Goal: Task Accomplishment & Management: Manage account settings

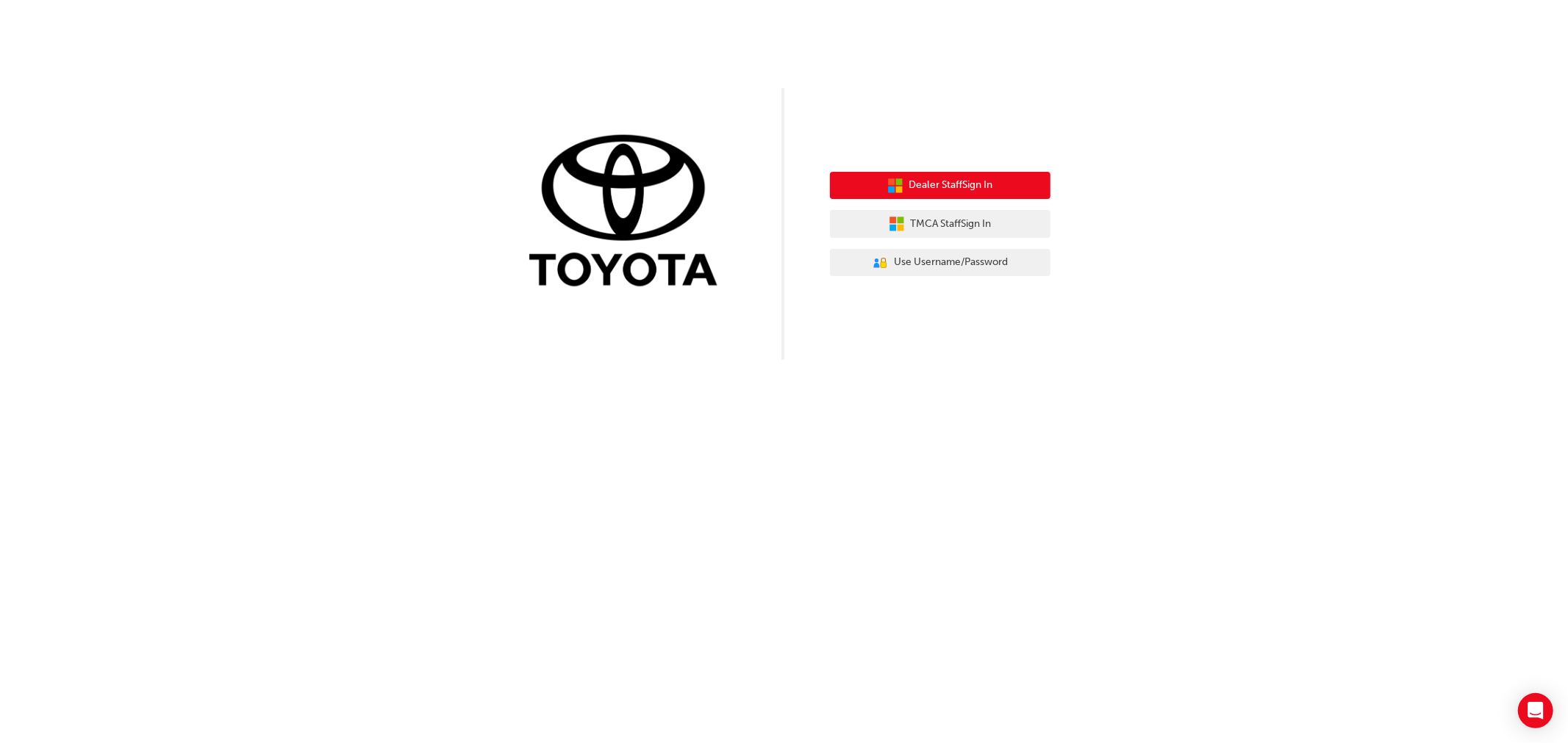
click at [983, 181] on span "Dealer Staff Sign In" at bounding box center [951, 185] width 84 height 17
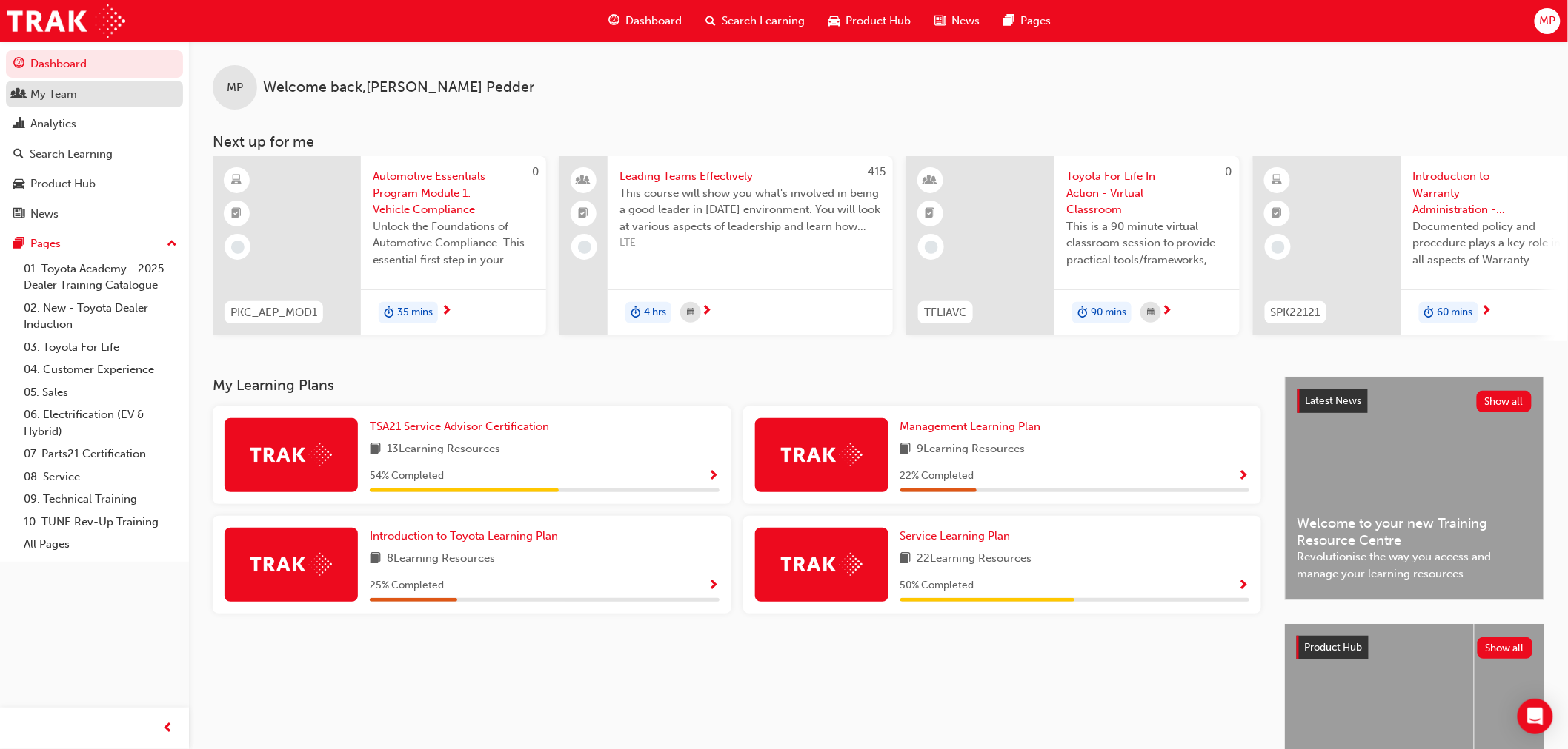
click at [61, 95] on div "My Team" at bounding box center [53, 94] width 46 height 17
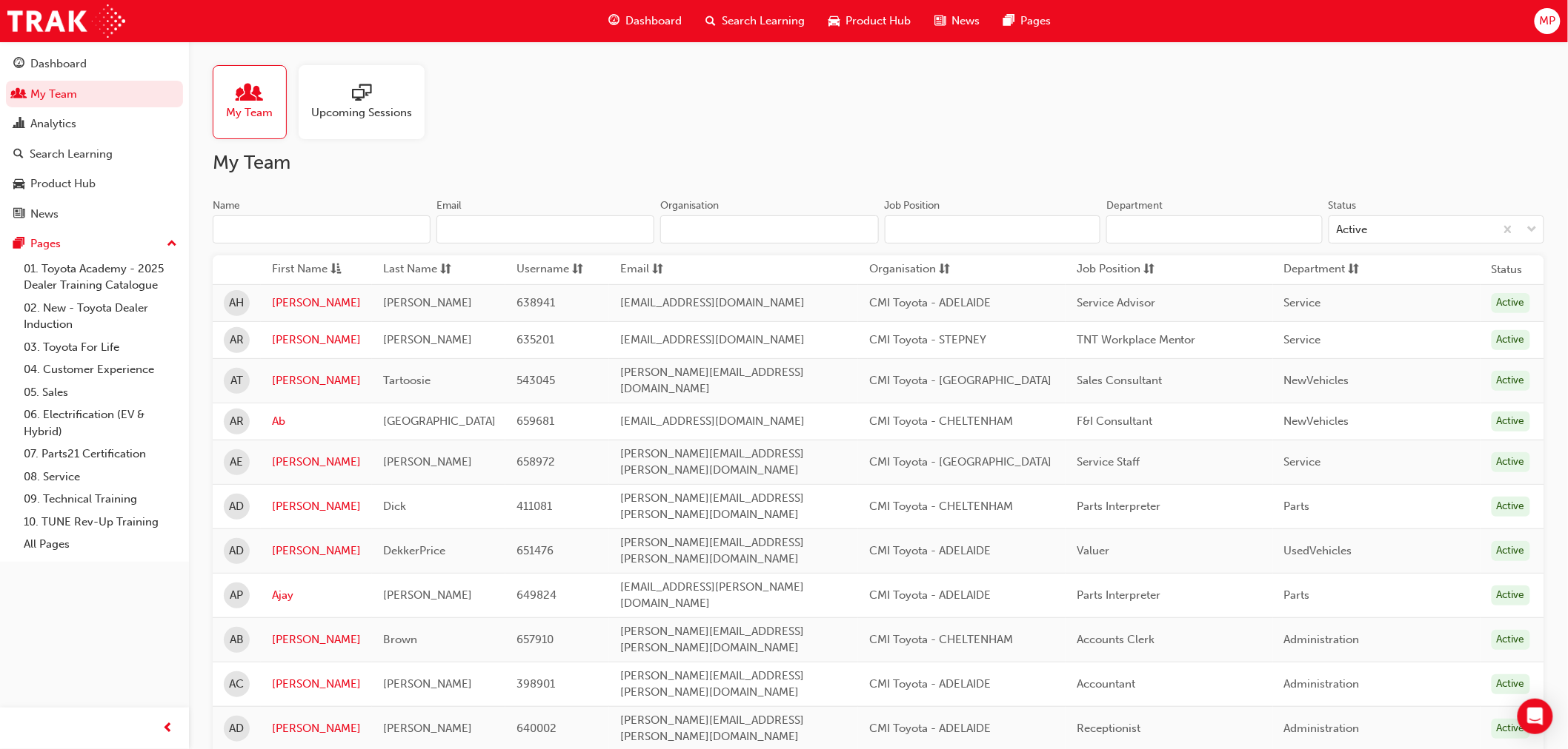
click at [353, 232] on input "Name" at bounding box center [321, 229] width 218 height 29
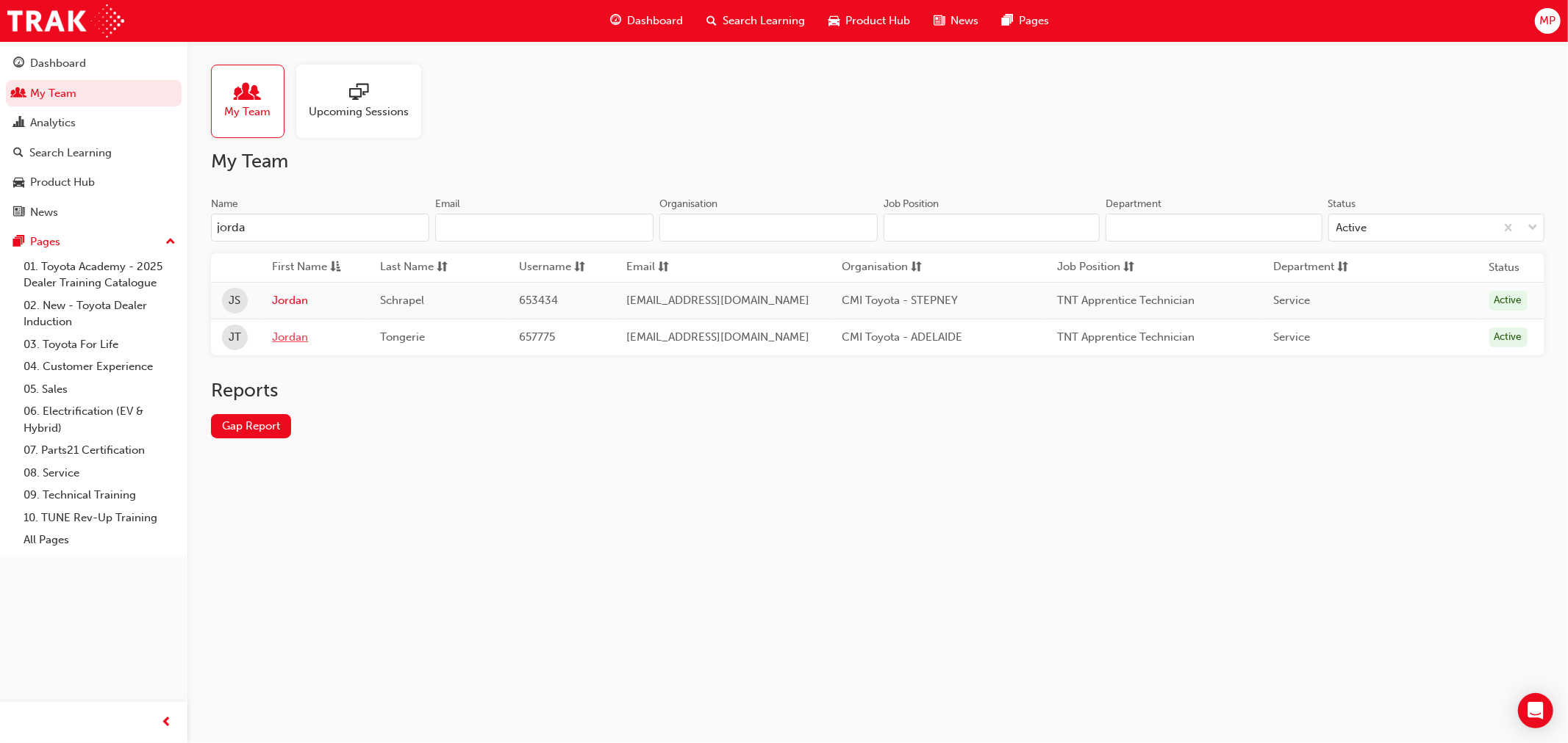
type input "jorda"
click at [290, 340] on link "Jordan" at bounding box center [315, 337] width 86 height 17
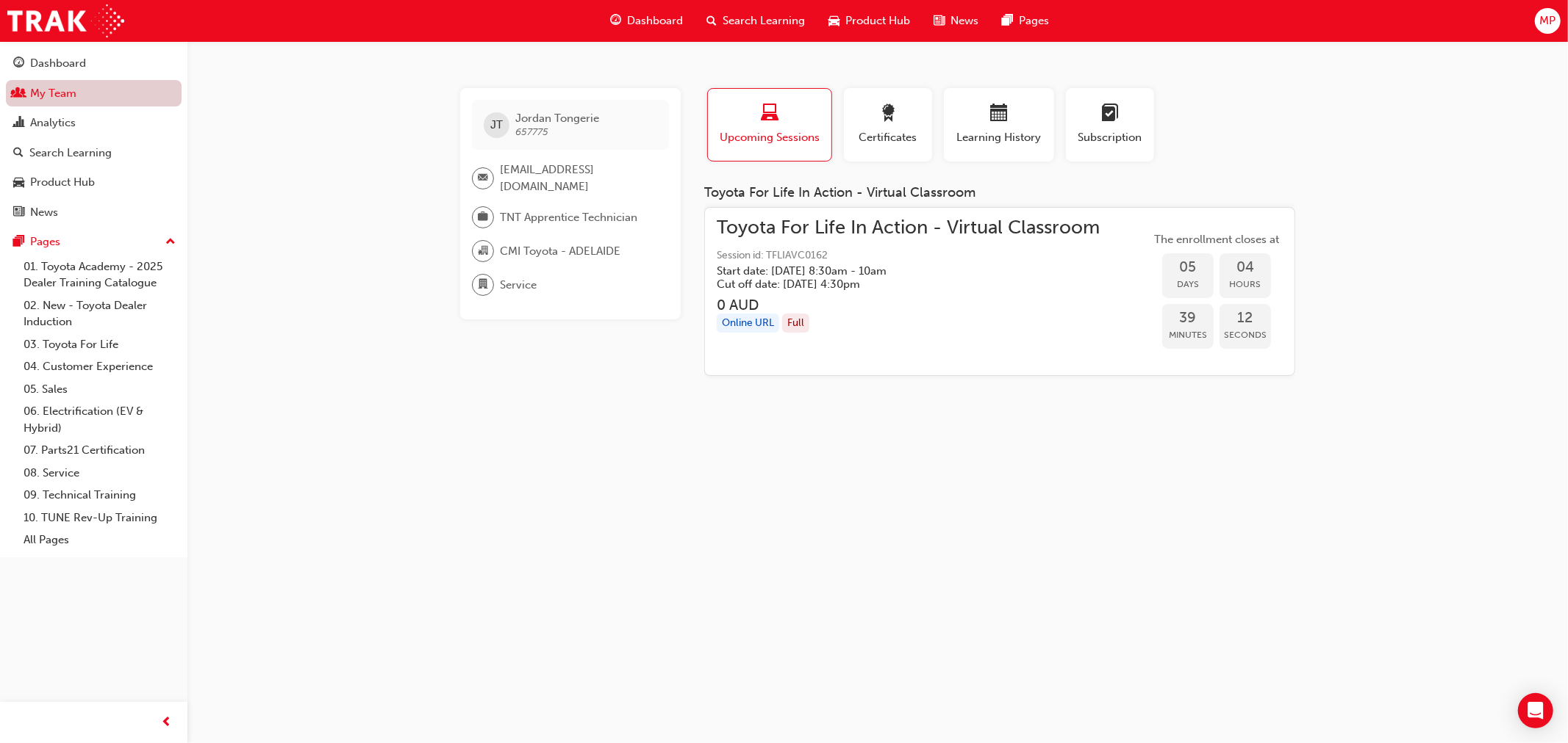
click at [77, 97] on link "My Team" at bounding box center [93, 94] width 175 height 27
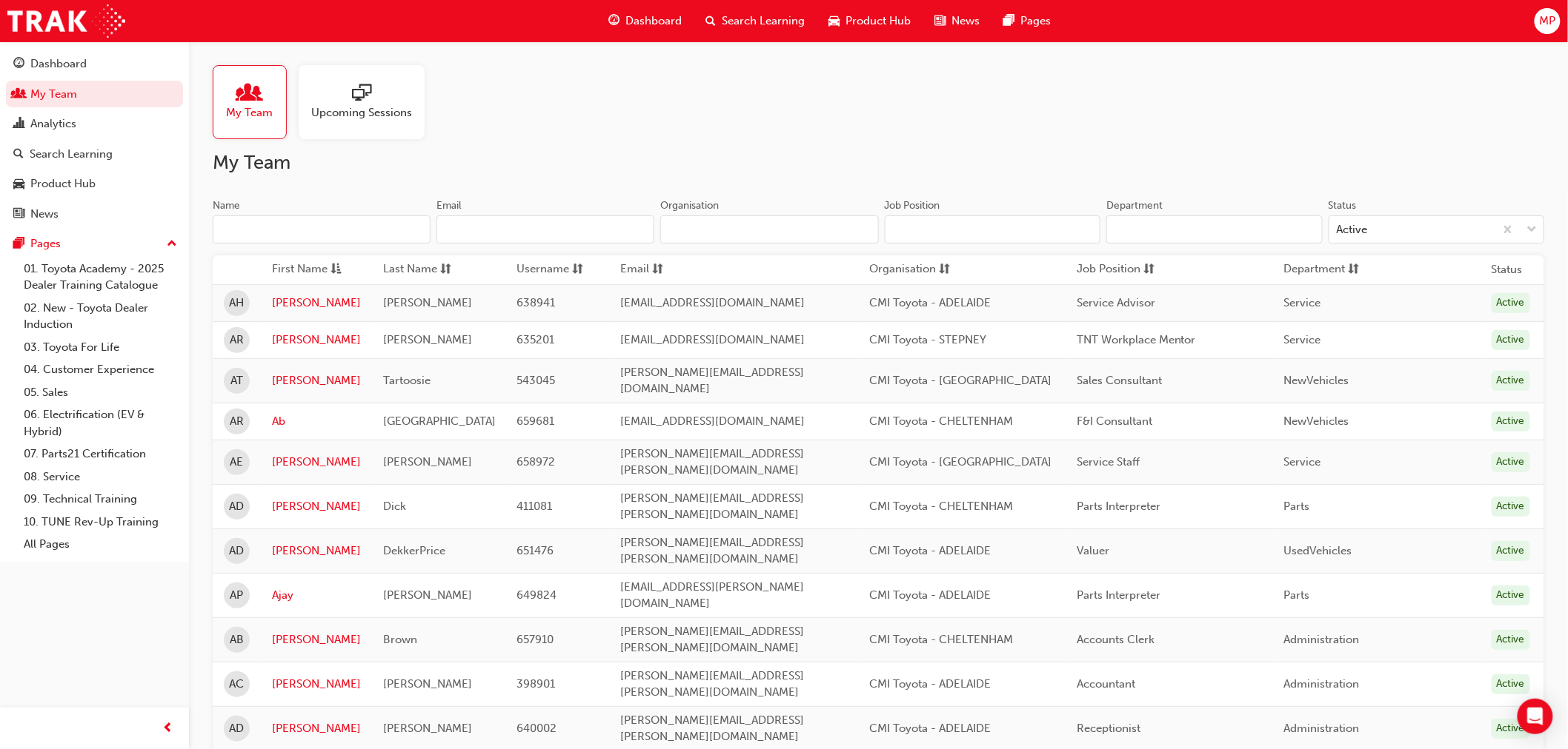
click at [253, 230] on input "Name" at bounding box center [321, 229] width 218 height 29
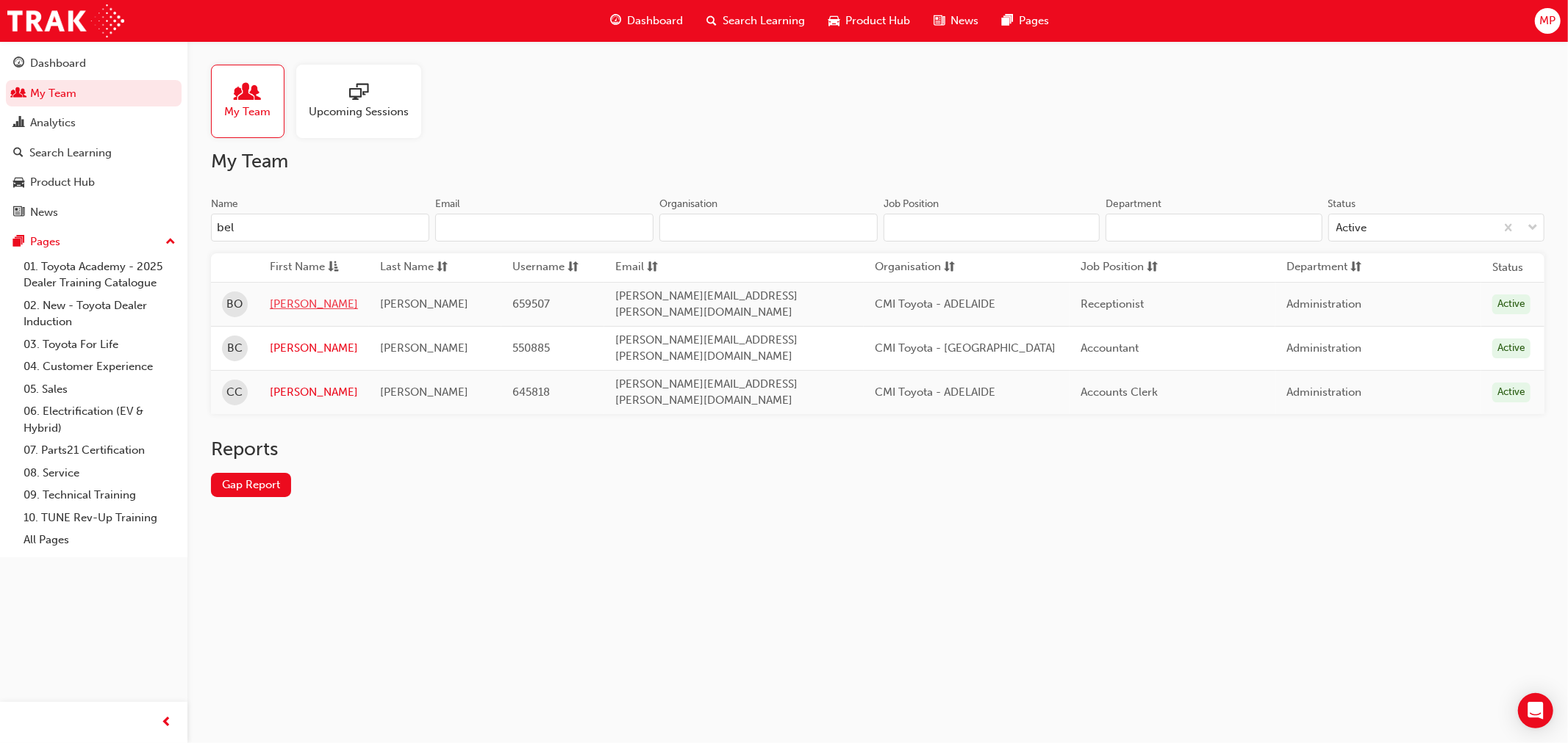
type input "bel"
click at [291, 300] on link "Belinda" at bounding box center [313, 303] width 88 height 17
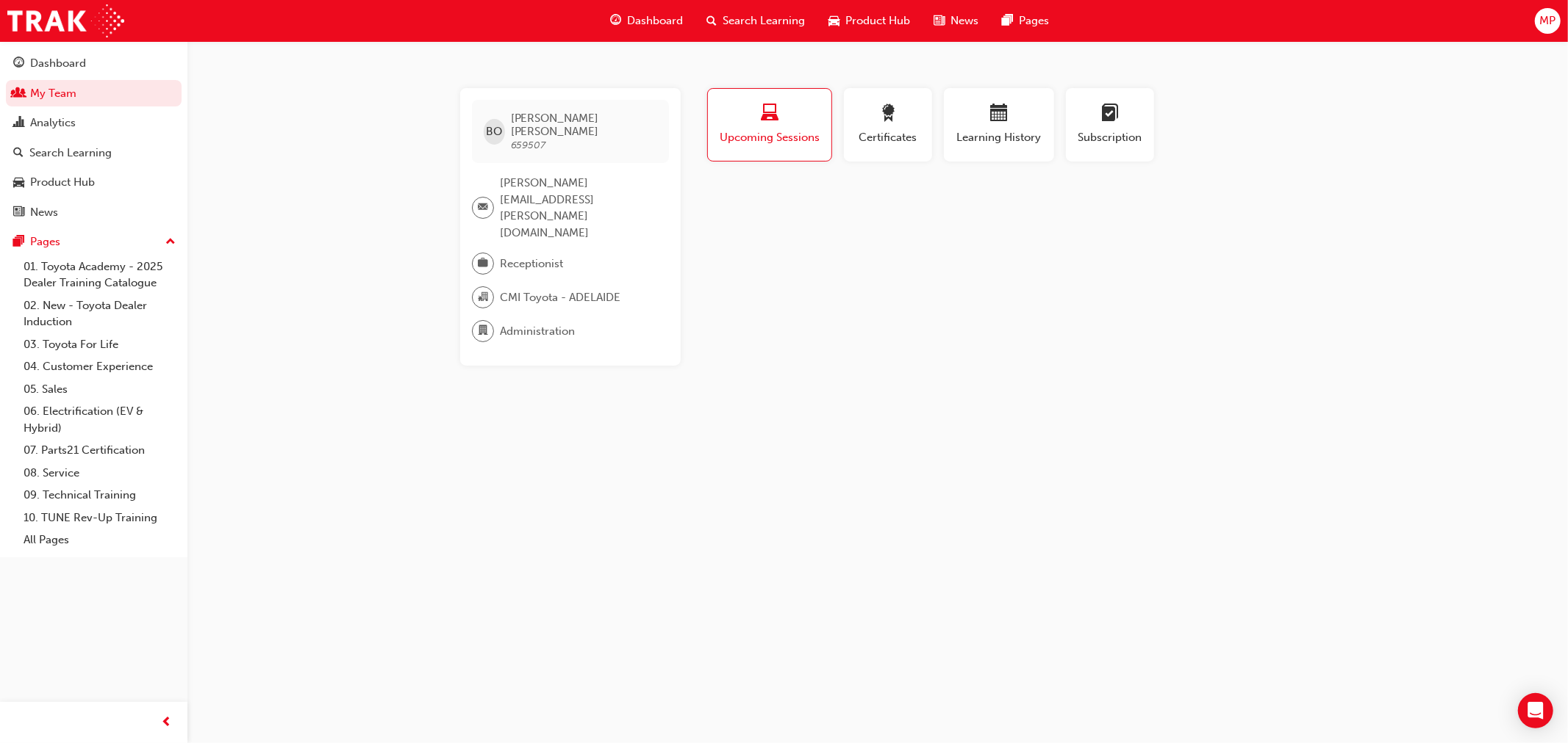
click at [787, 137] on span "Upcoming Sessions" at bounding box center [770, 137] width 102 height 17
click at [996, 140] on span "Learning History" at bounding box center [999, 137] width 88 height 17
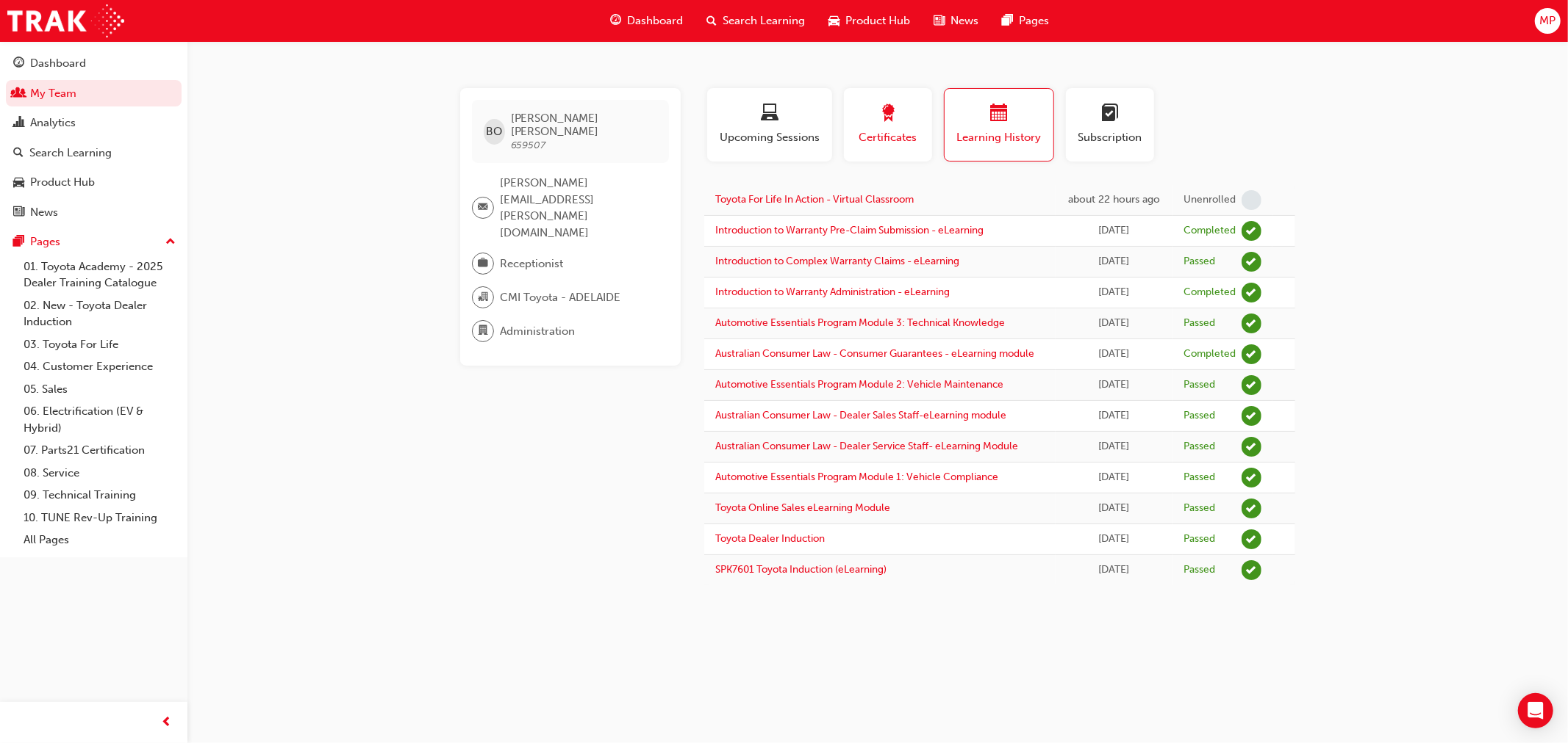
click at [904, 125] on div "button" at bounding box center [888, 116] width 67 height 23
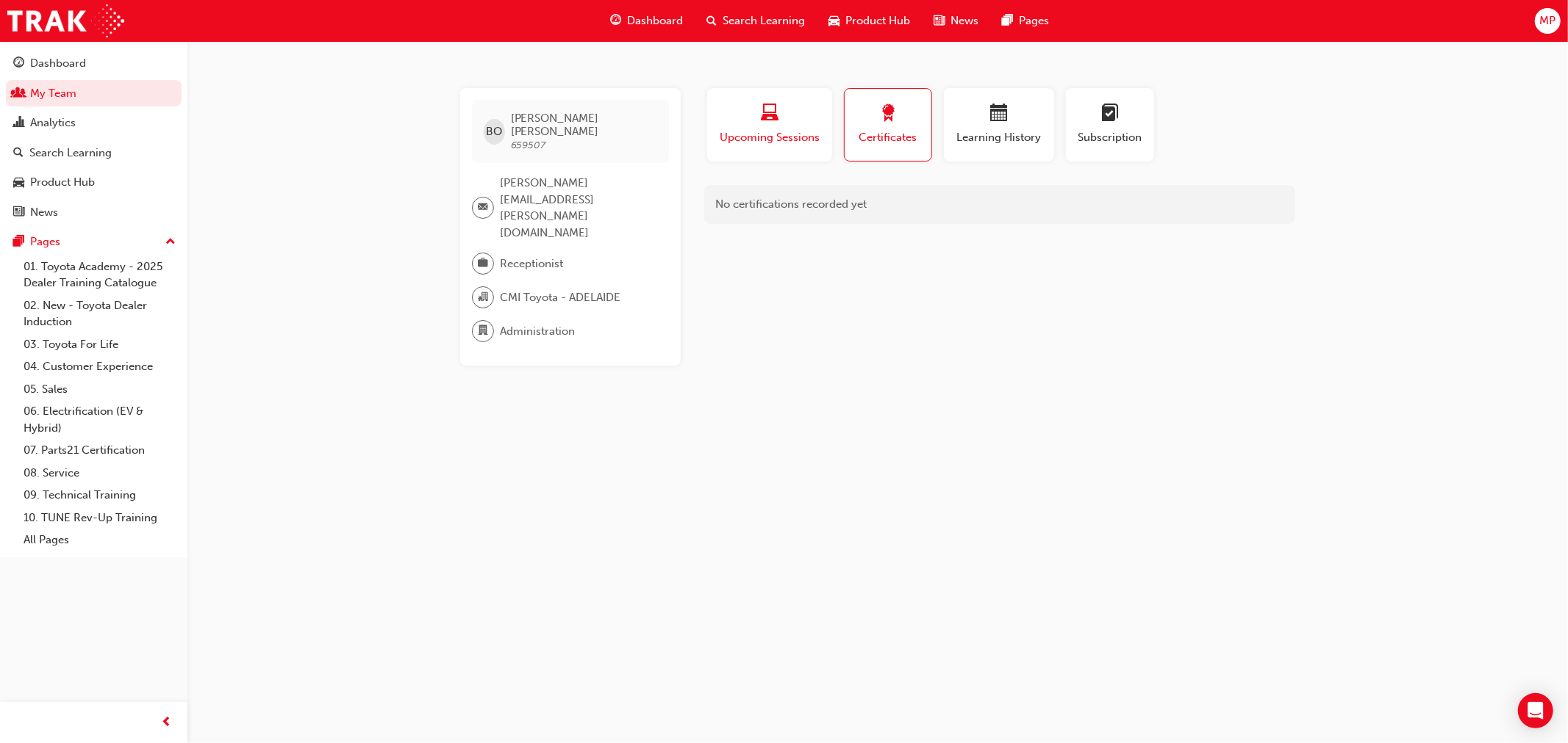
click at [796, 119] on div "button" at bounding box center [769, 116] width 103 height 23
click at [1112, 122] on span "learningplan-icon" at bounding box center [1110, 115] width 18 height 20
drag, startPoint x: 1018, startPoint y: 122, endPoint x: 1009, endPoint y: 125, distance: 9.5
click at [1012, 123] on div "button" at bounding box center [999, 116] width 88 height 23
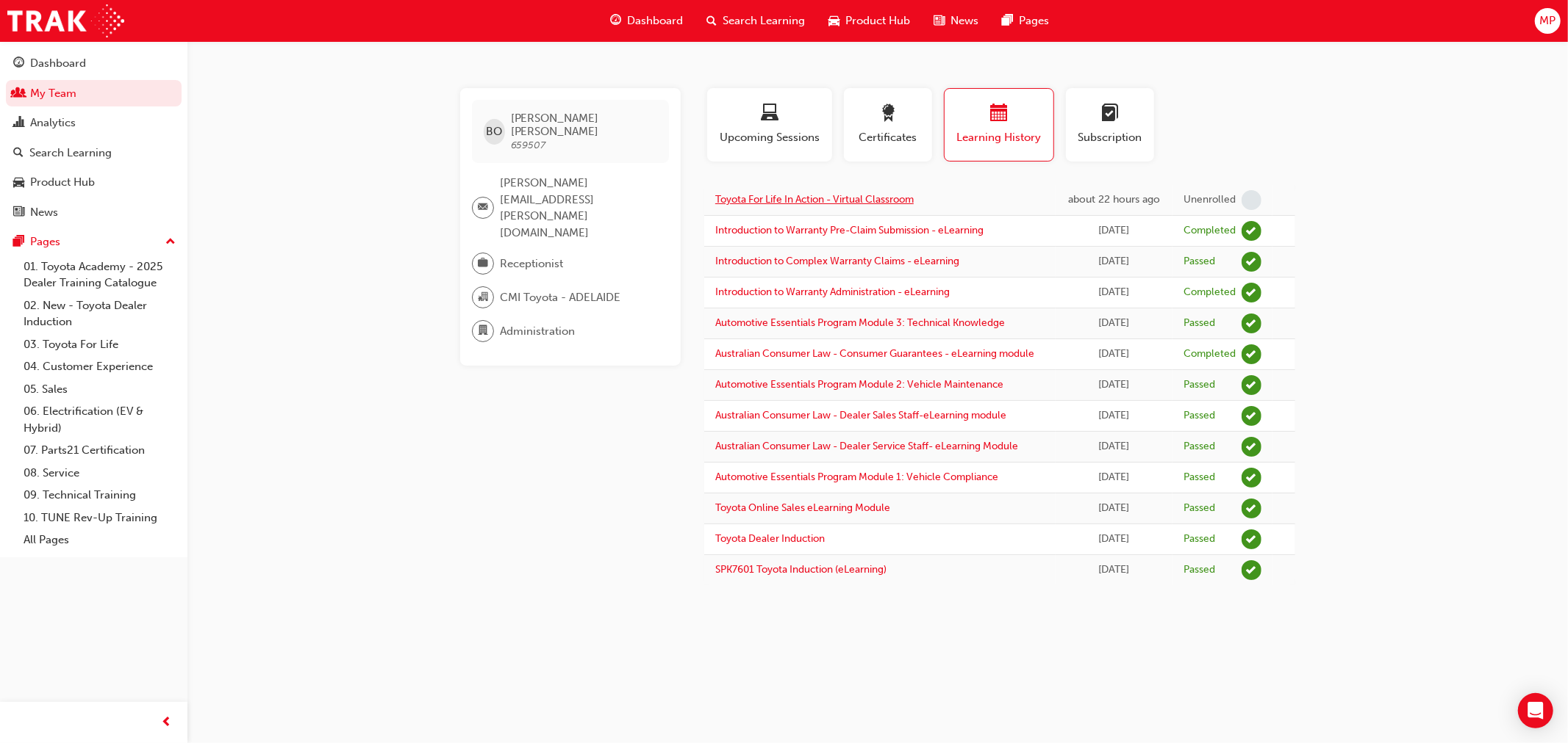
click at [848, 201] on link "Toyota For Life In Action - Virtual Classroom" at bounding box center [814, 199] width 199 height 13
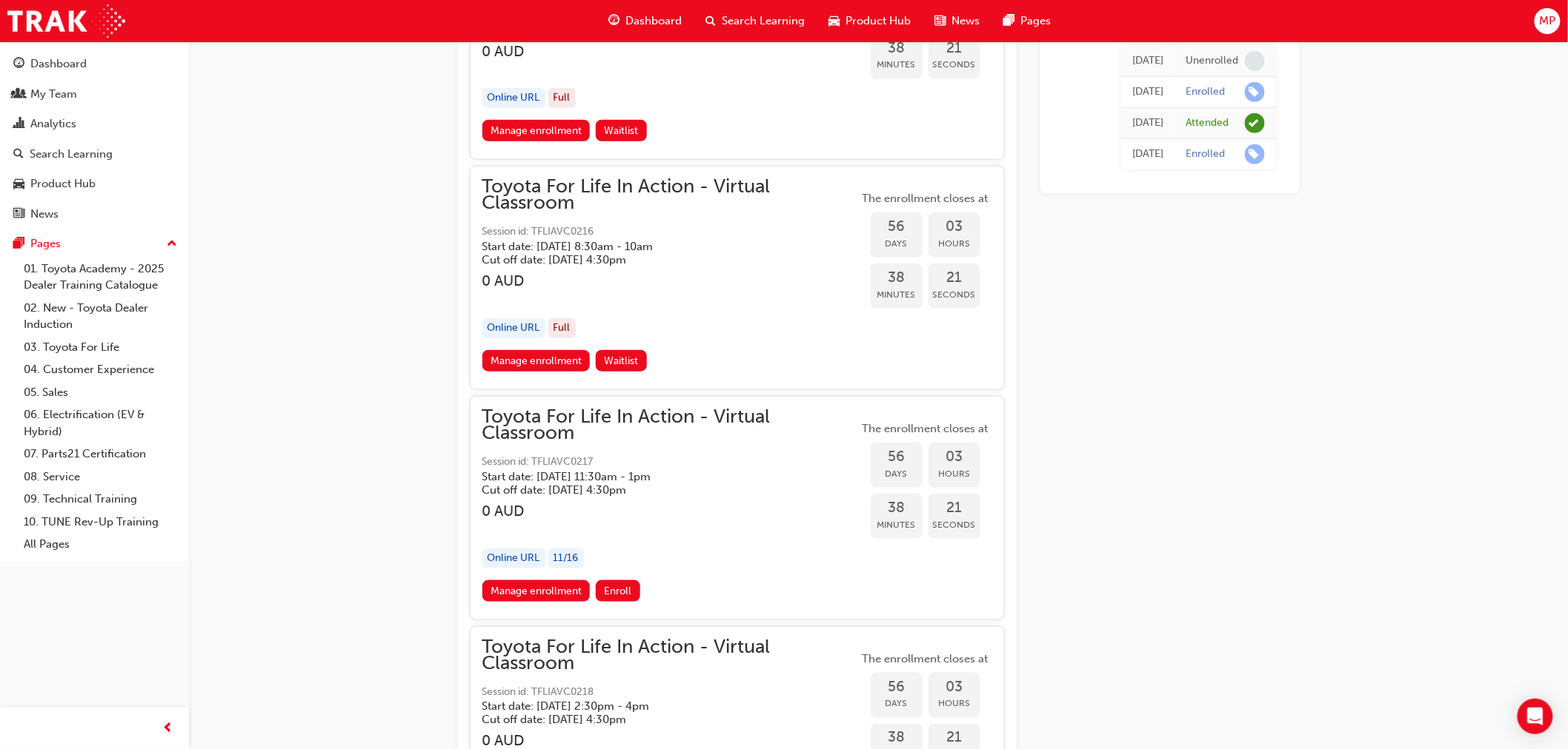
scroll to position [16919, 0]
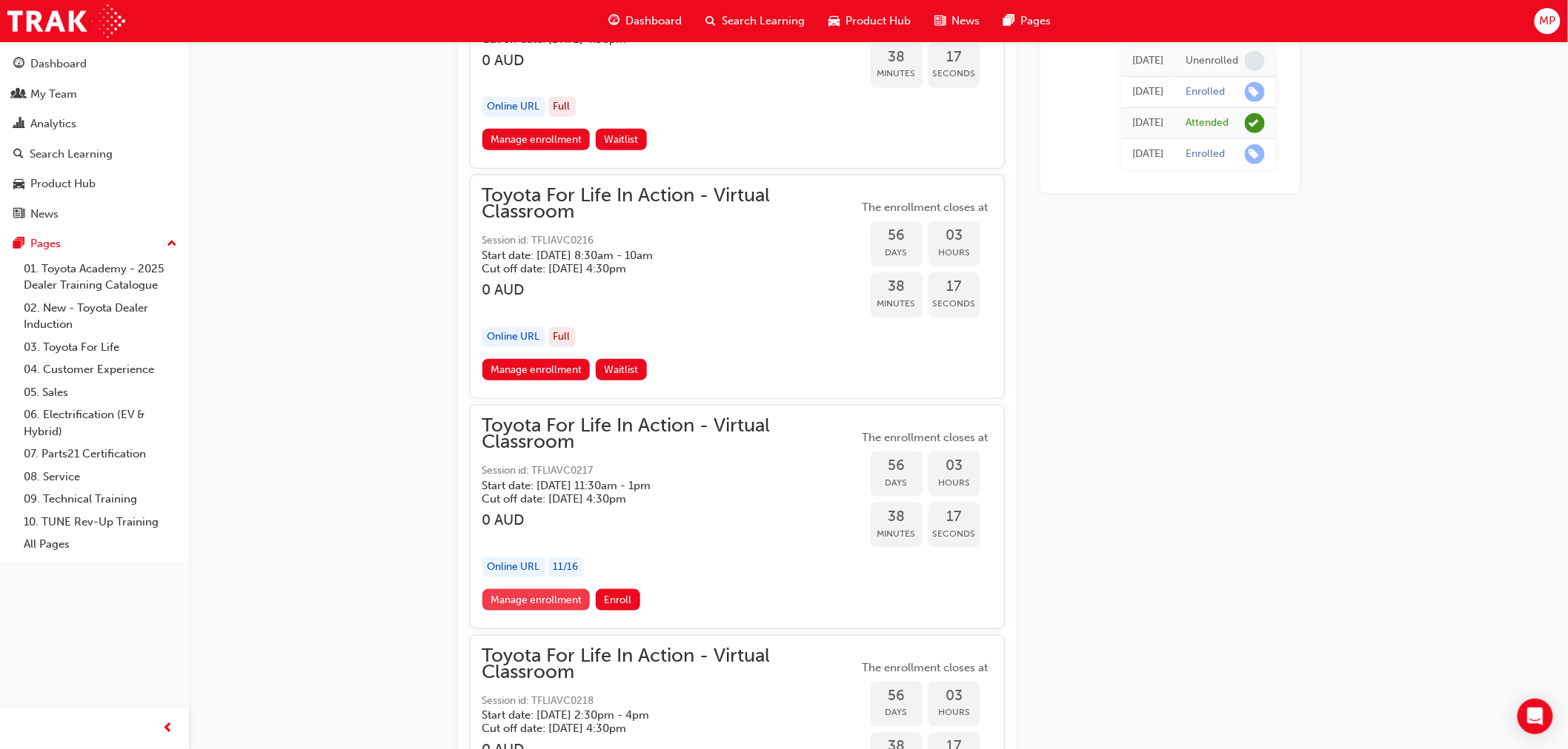
click at [546, 589] on link "Manage enrollment" at bounding box center [537, 600] width 109 height 22
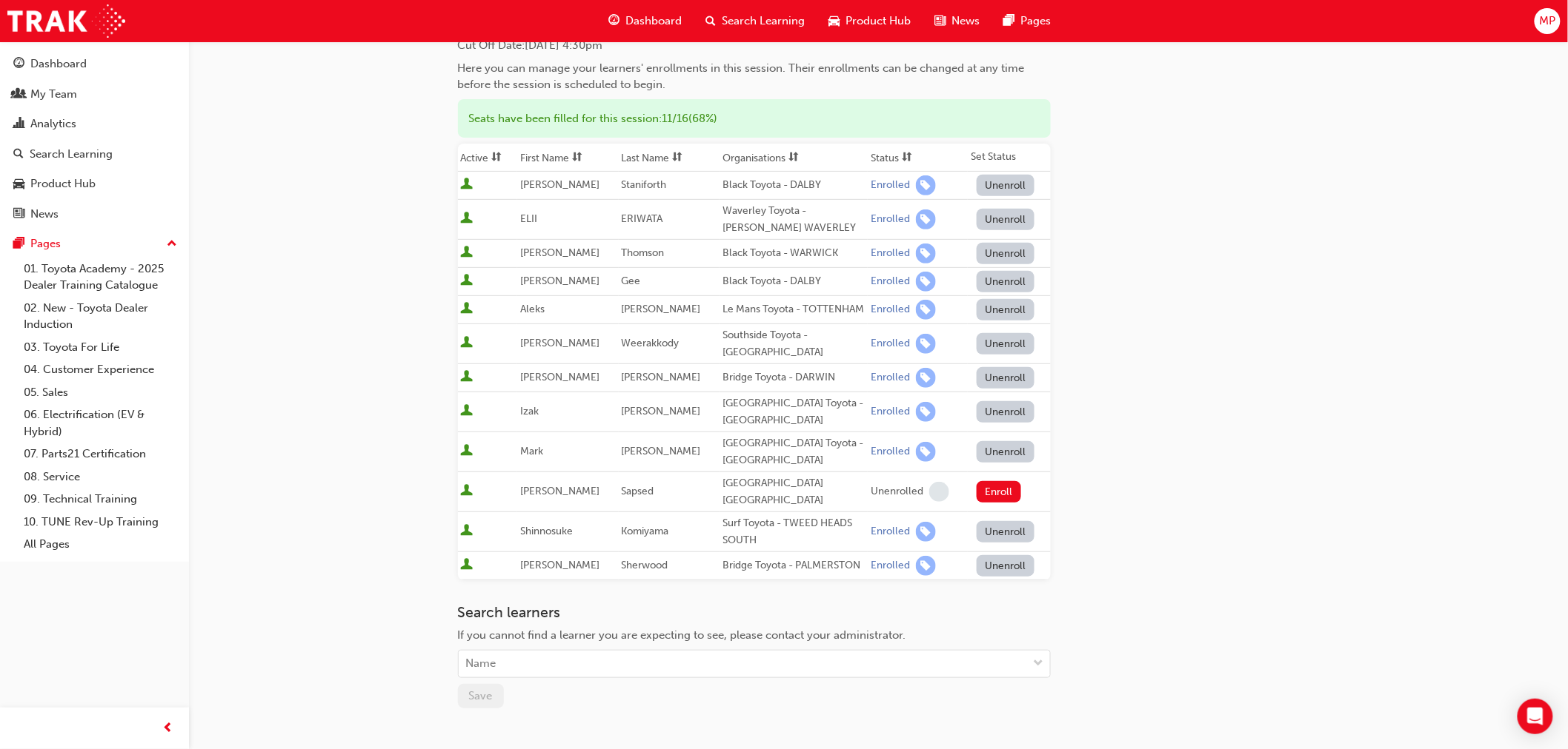
scroll to position [165, 0]
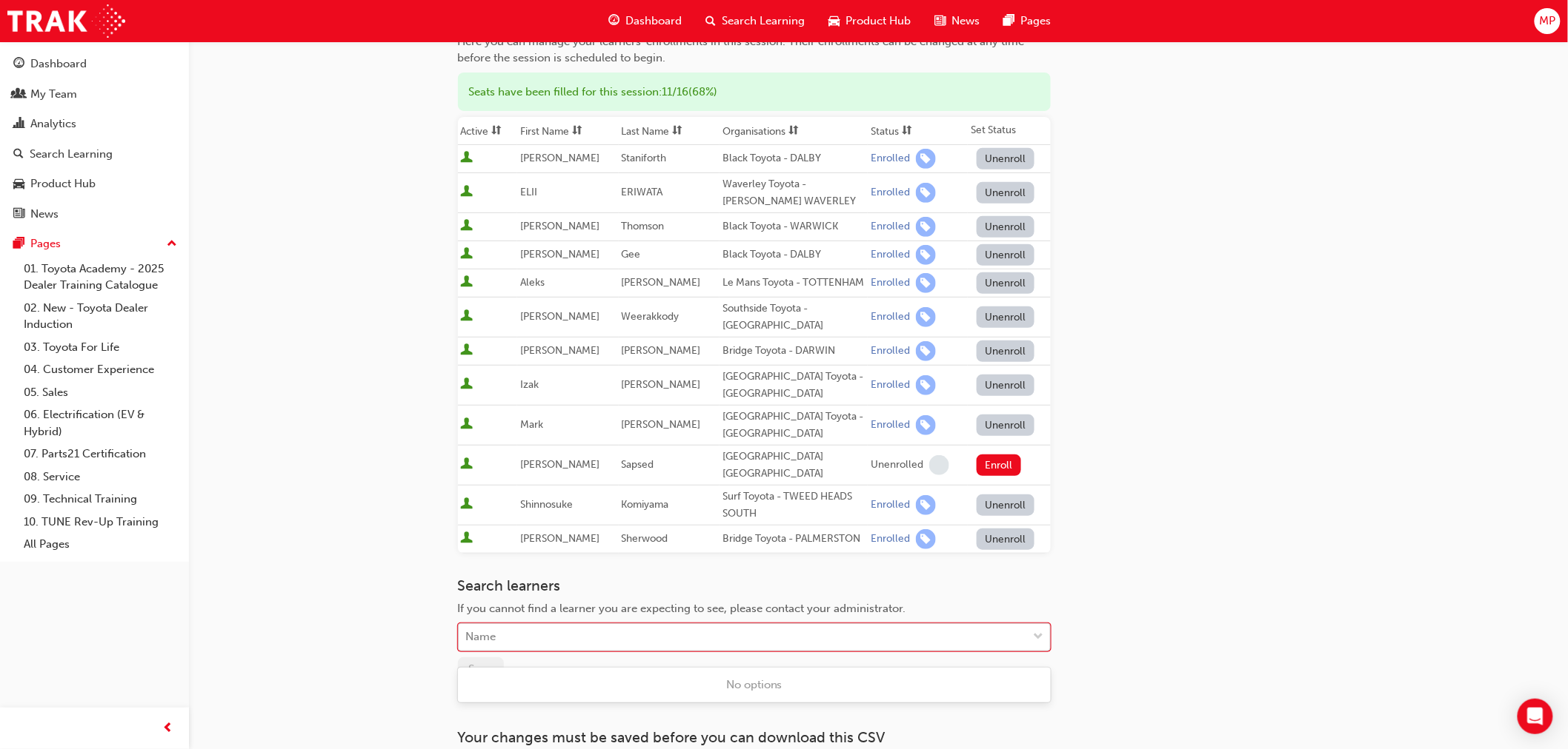
click at [579, 648] on div "Name" at bounding box center [744, 637] width 569 height 26
type input "bel"
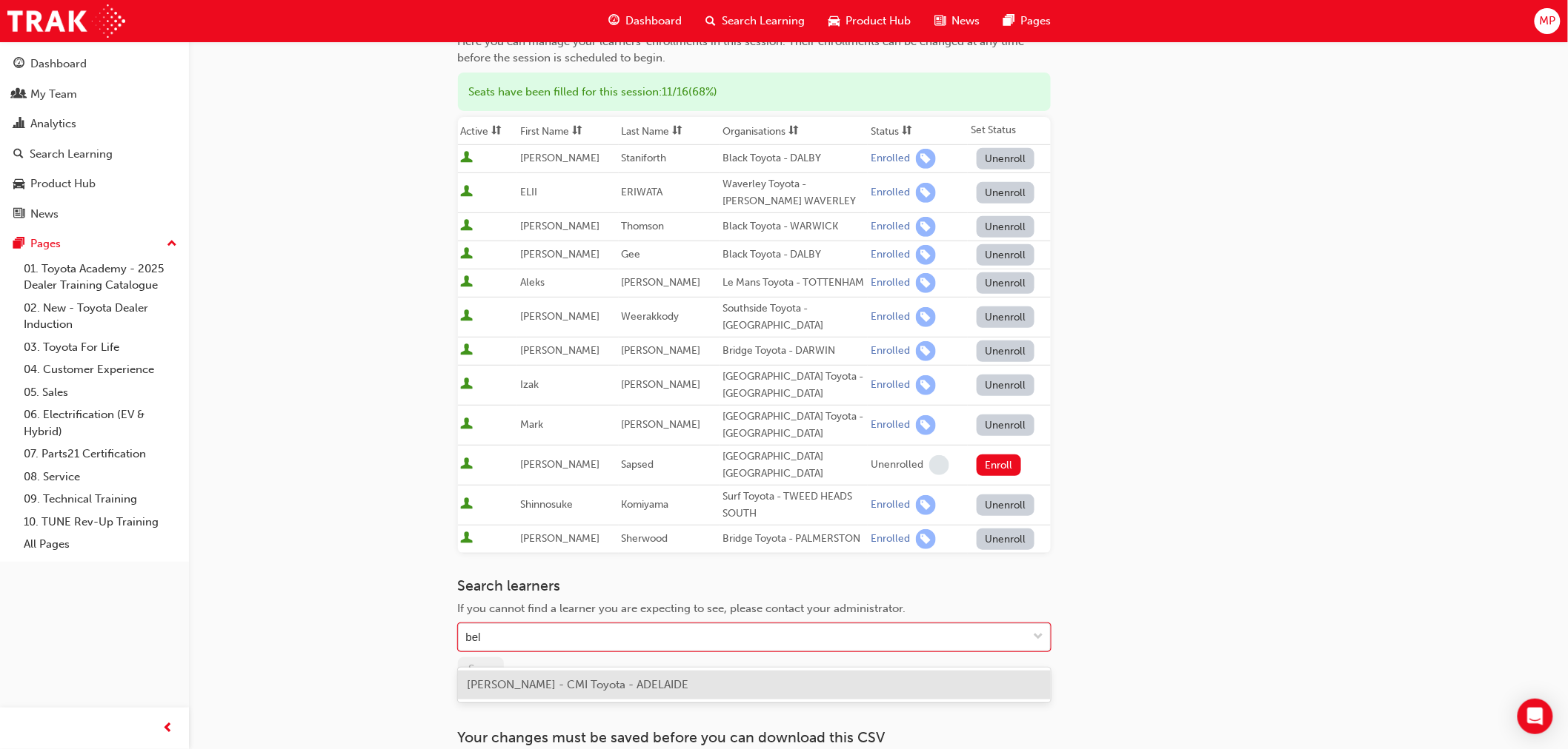
click at [589, 684] on span "Belinda Oliver - CMI Toyota - ADELAIDE" at bounding box center [578, 685] width 221 height 14
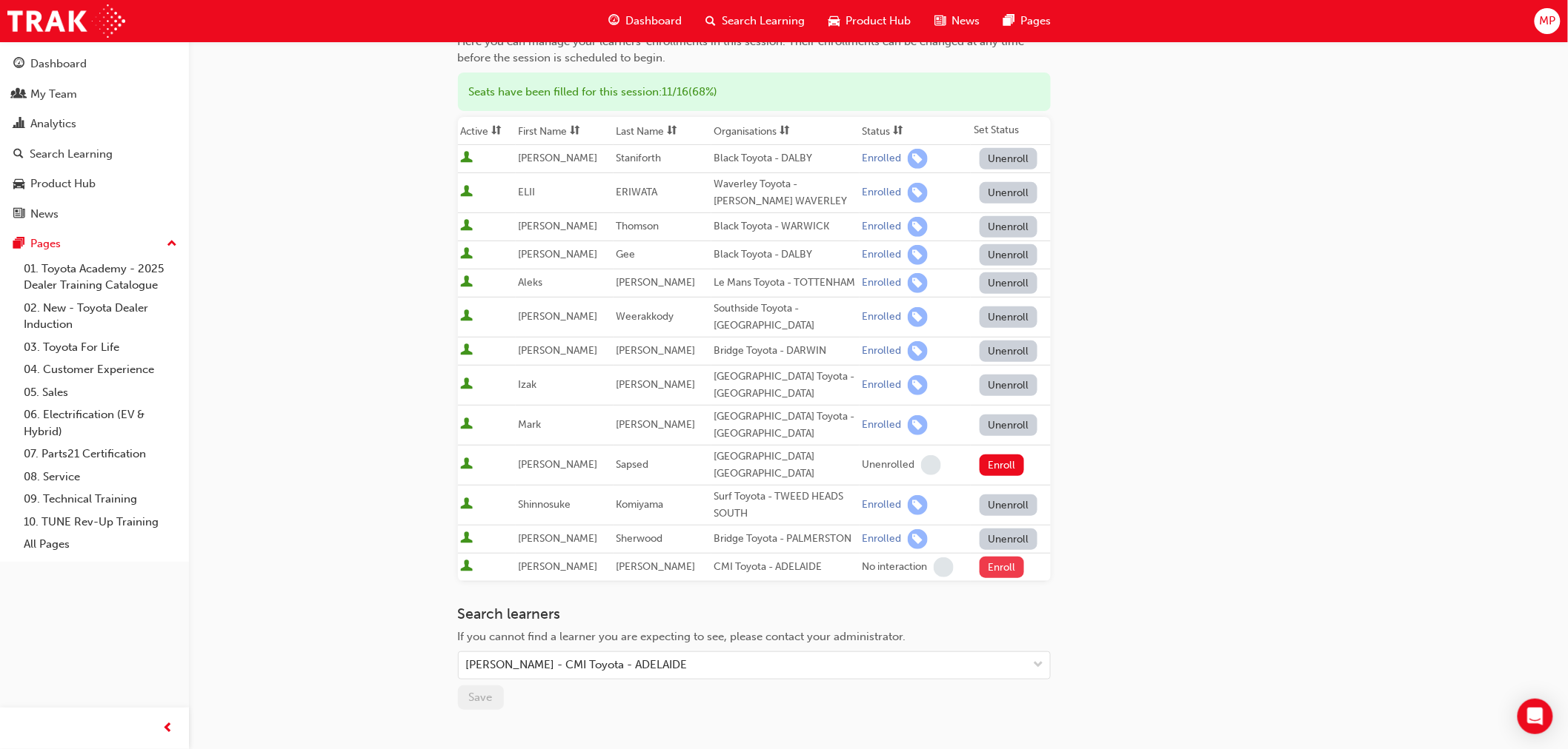
click at [995, 574] on button "Enroll" at bounding box center [1001, 567] width 44 height 22
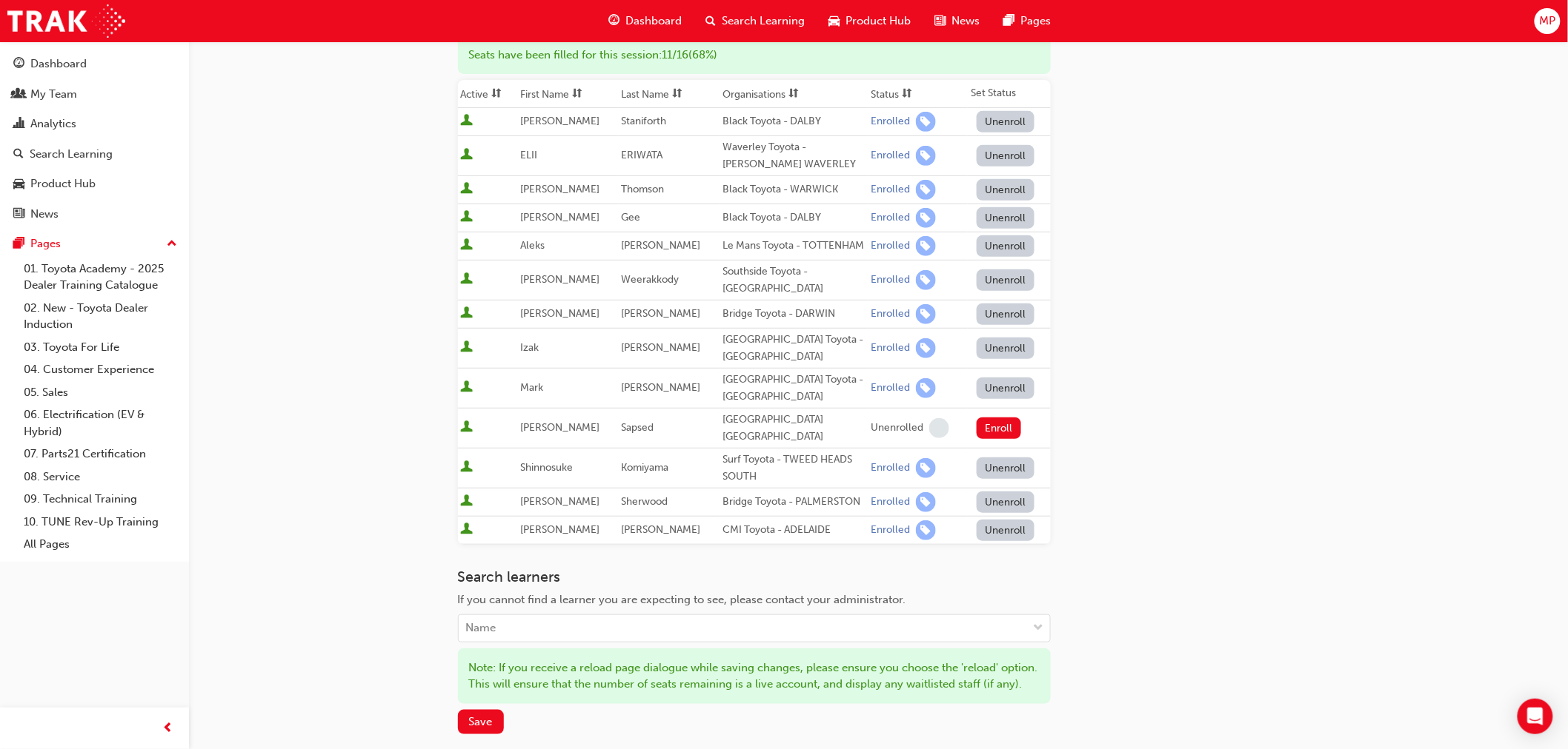
scroll to position [412, 0]
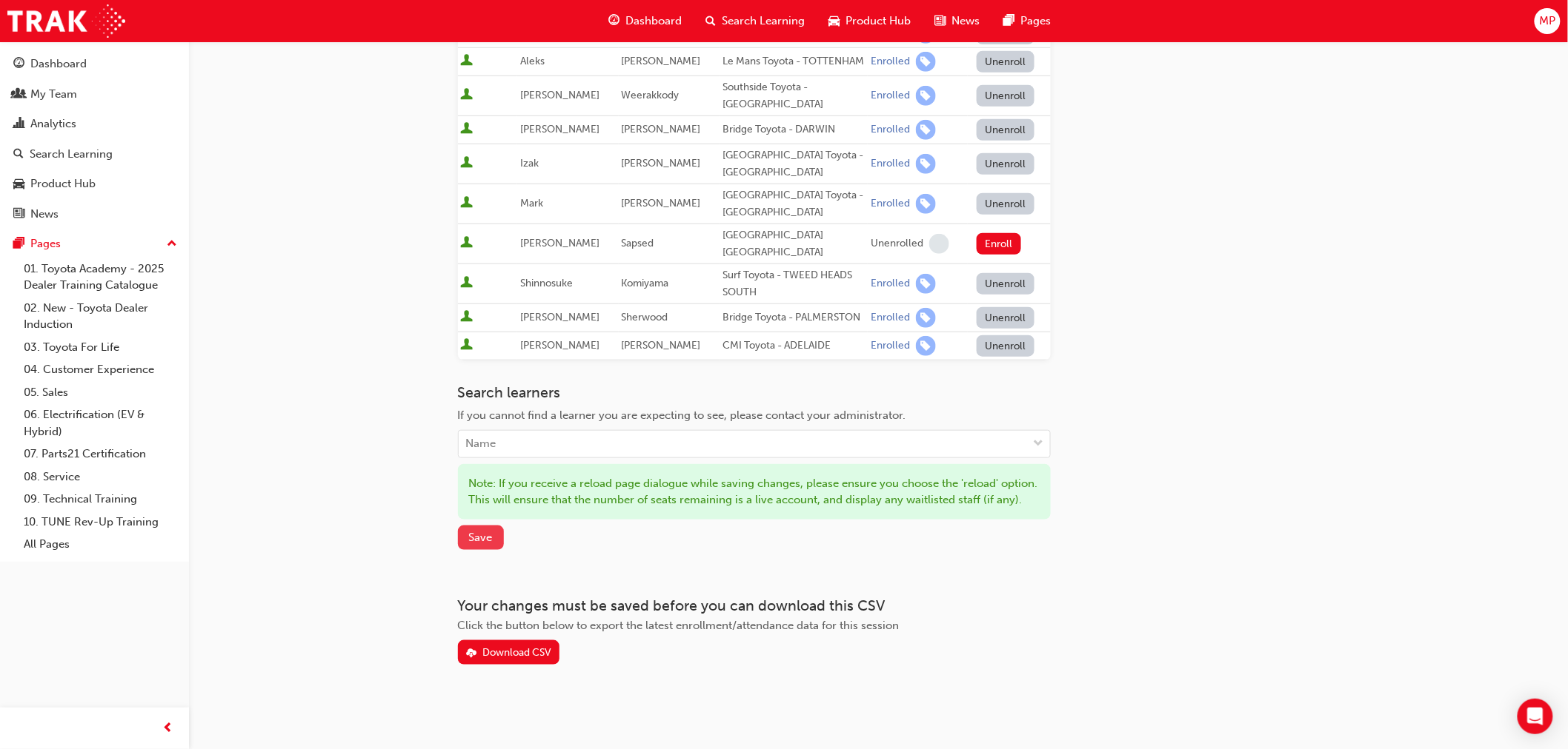
click at [480, 536] on span "Save" at bounding box center [481, 538] width 24 height 14
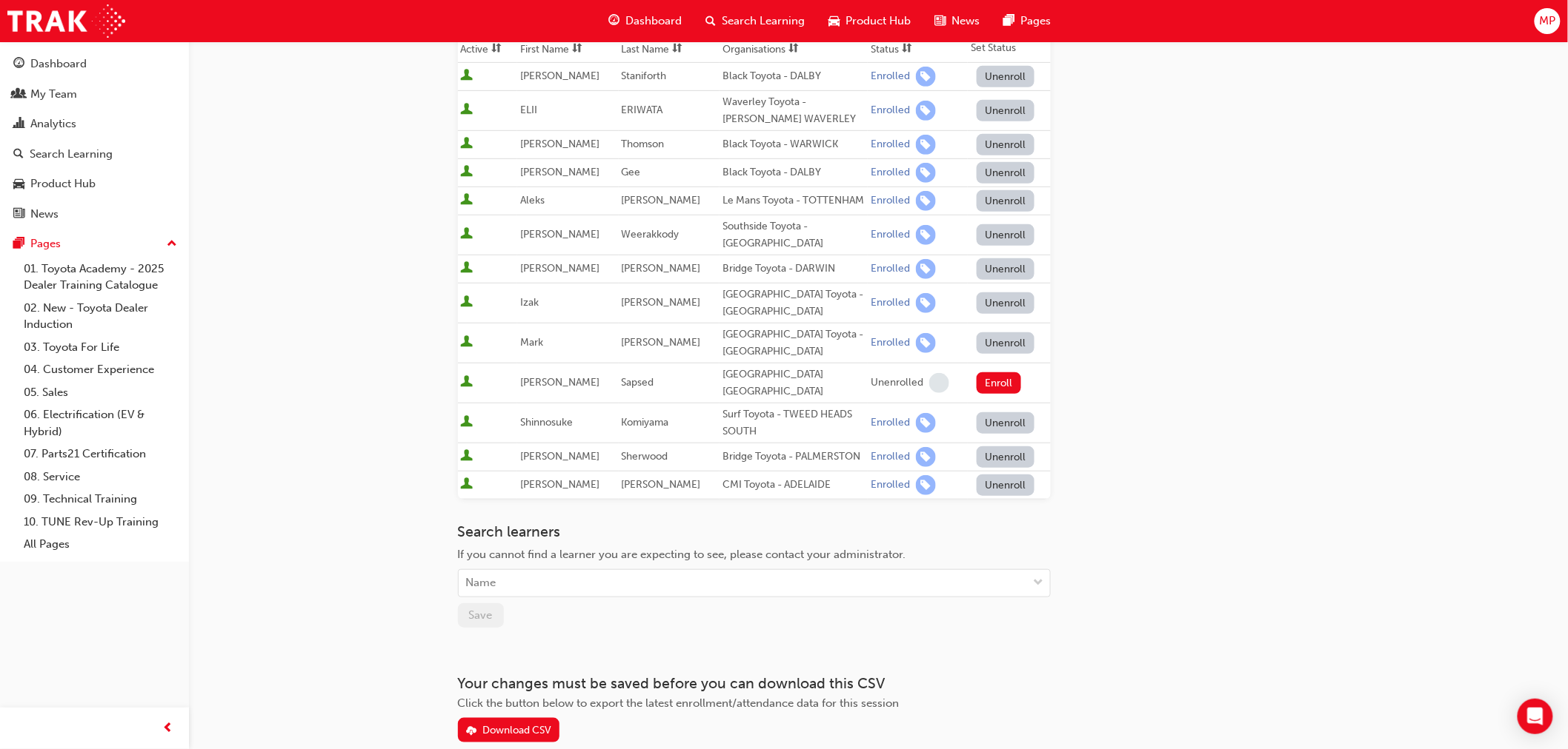
scroll to position [334, 0]
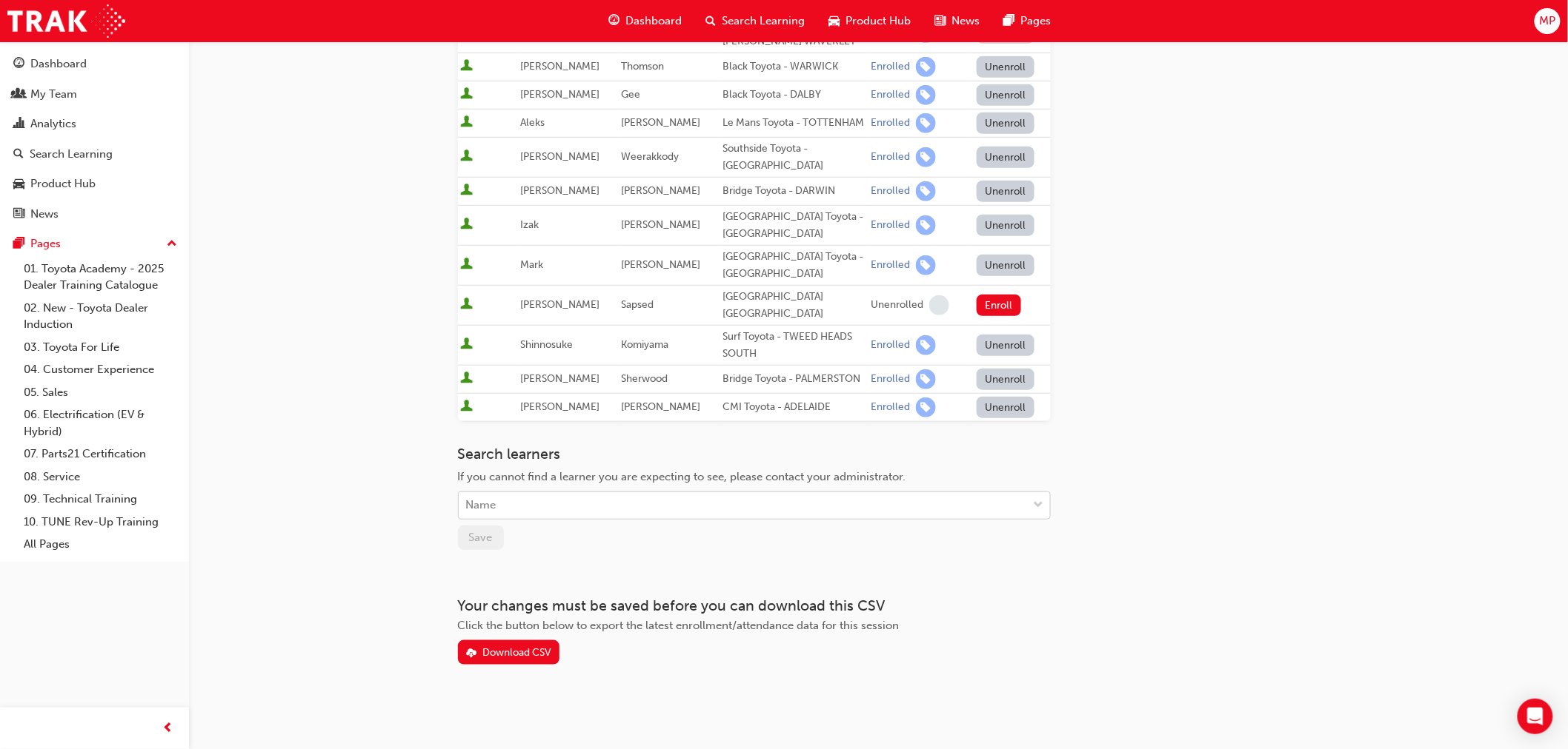
click at [581, 506] on div "Name" at bounding box center [744, 506] width 569 height 26
type input "c"
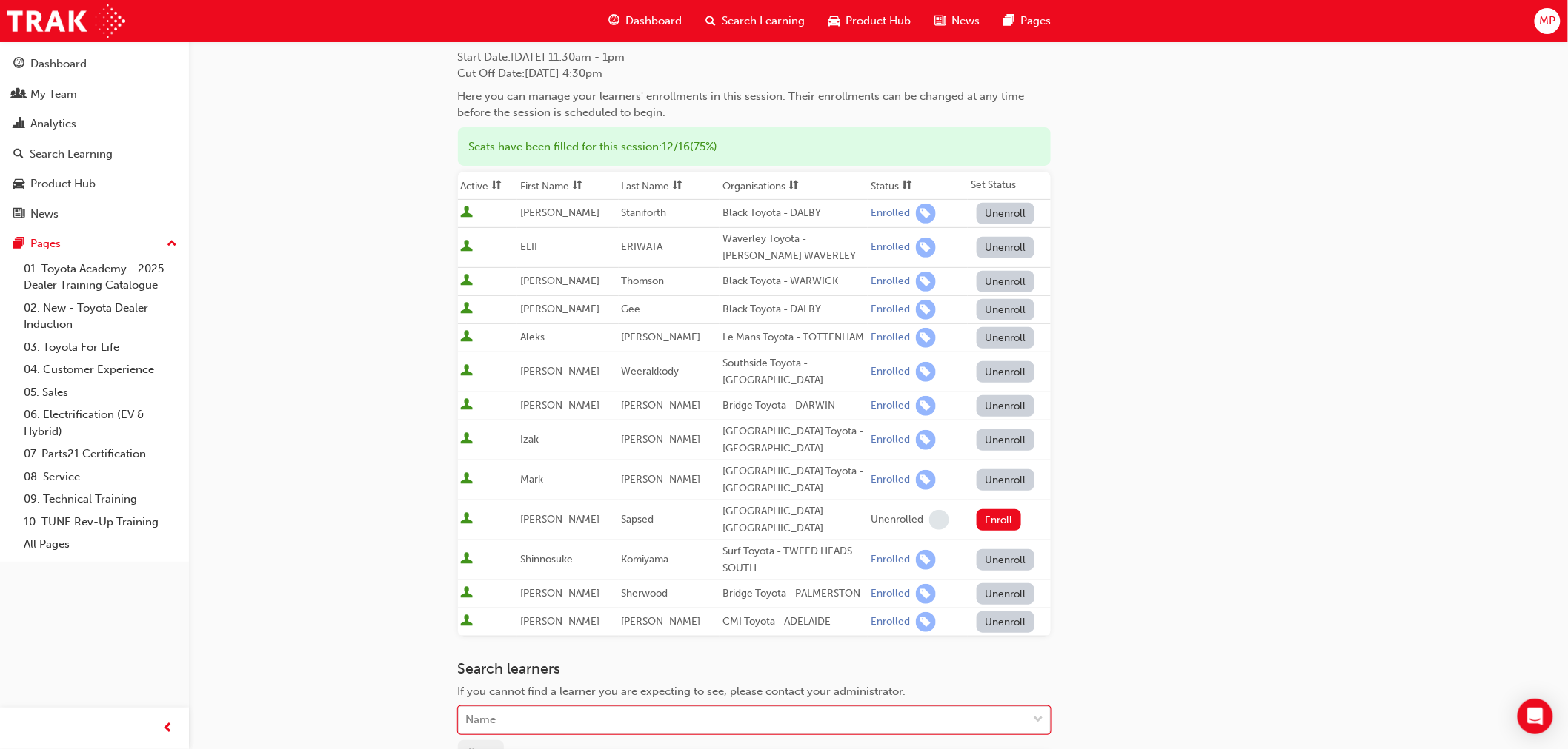
scroll to position [0, 0]
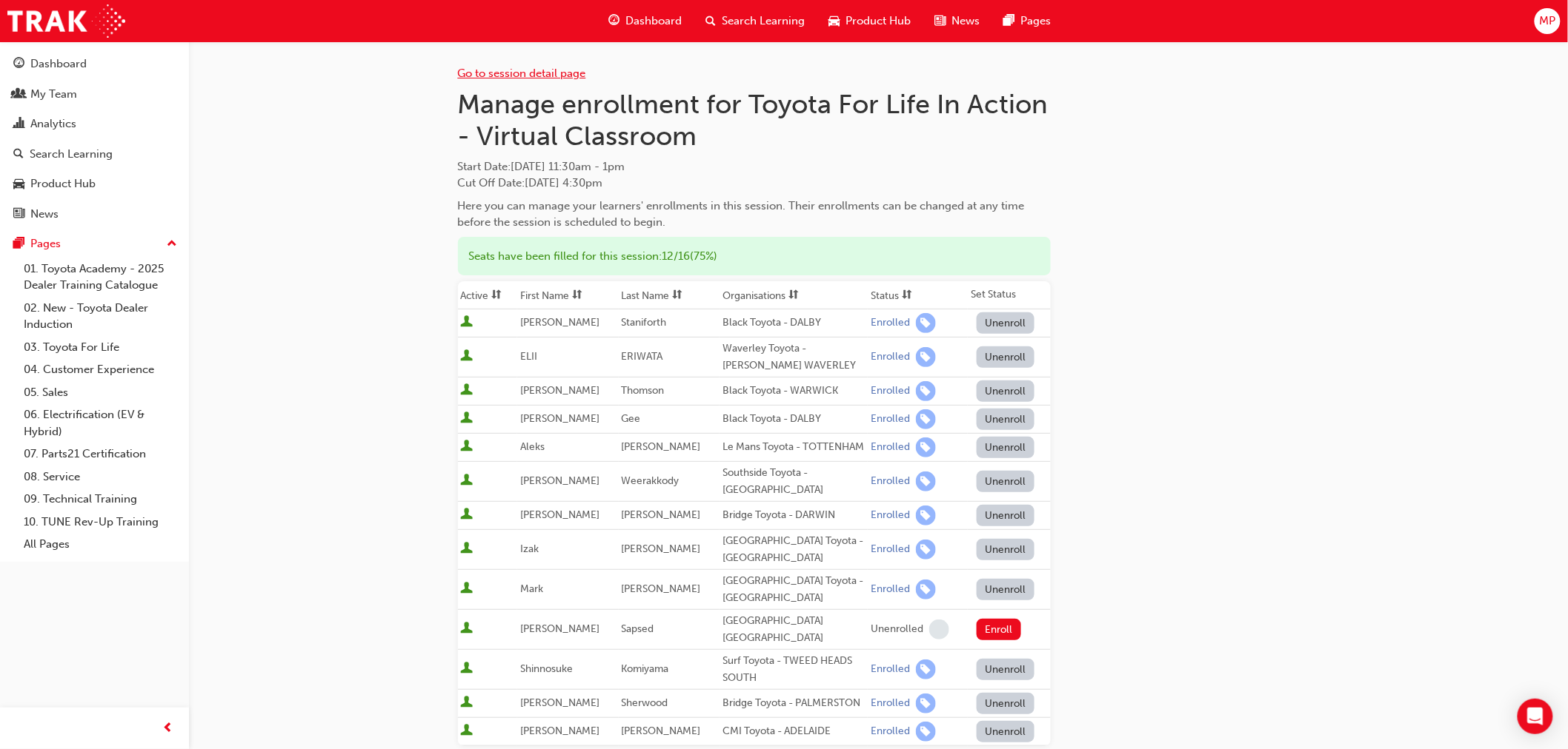
click at [548, 72] on link "Go to session detail page" at bounding box center [522, 74] width 128 height 14
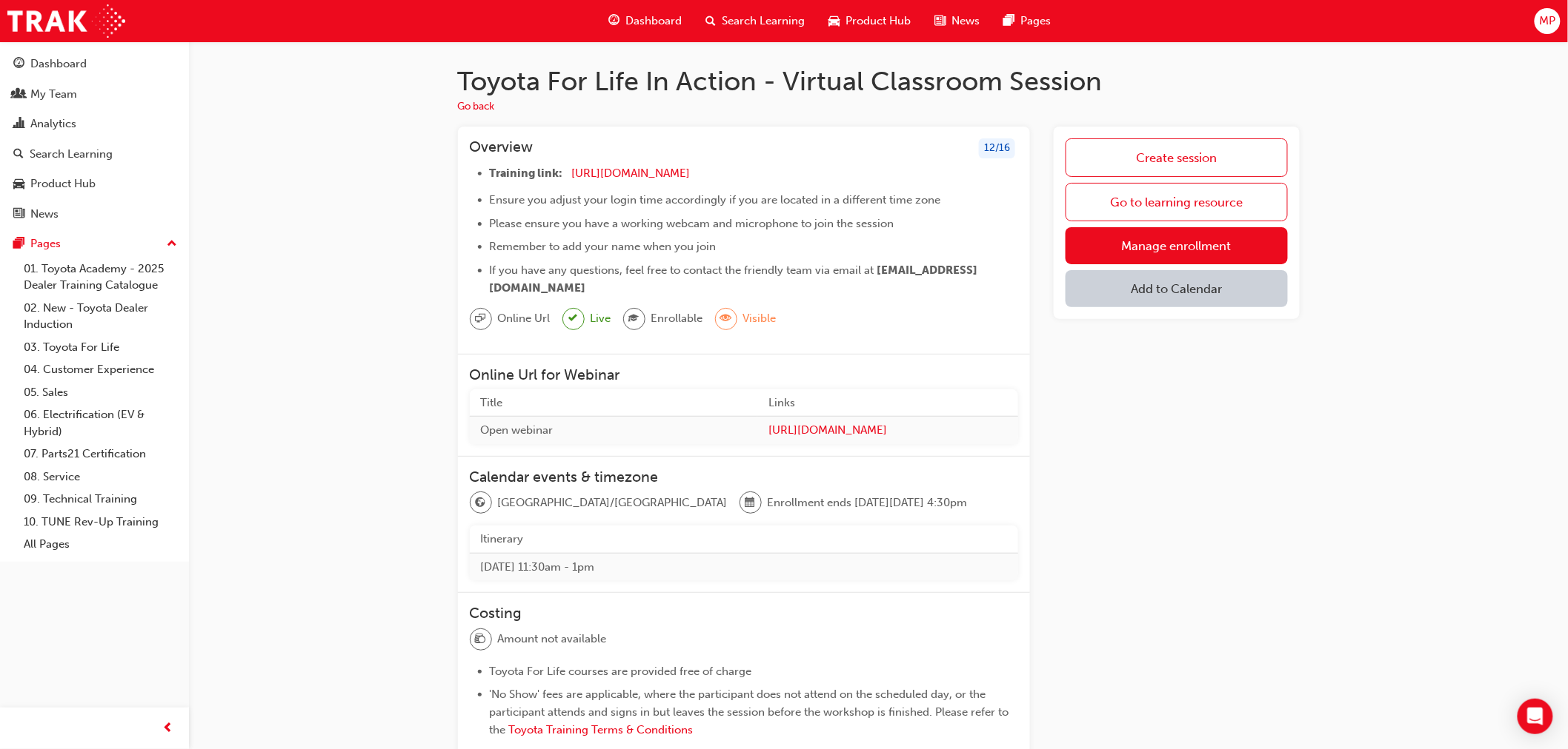
drag, startPoint x: 1207, startPoint y: 197, endPoint x: 1435, endPoint y: 322, distance: 260.0
click at [1207, 197] on link "Go to learning resource" at bounding box center [1176, 201] width 221 height 38
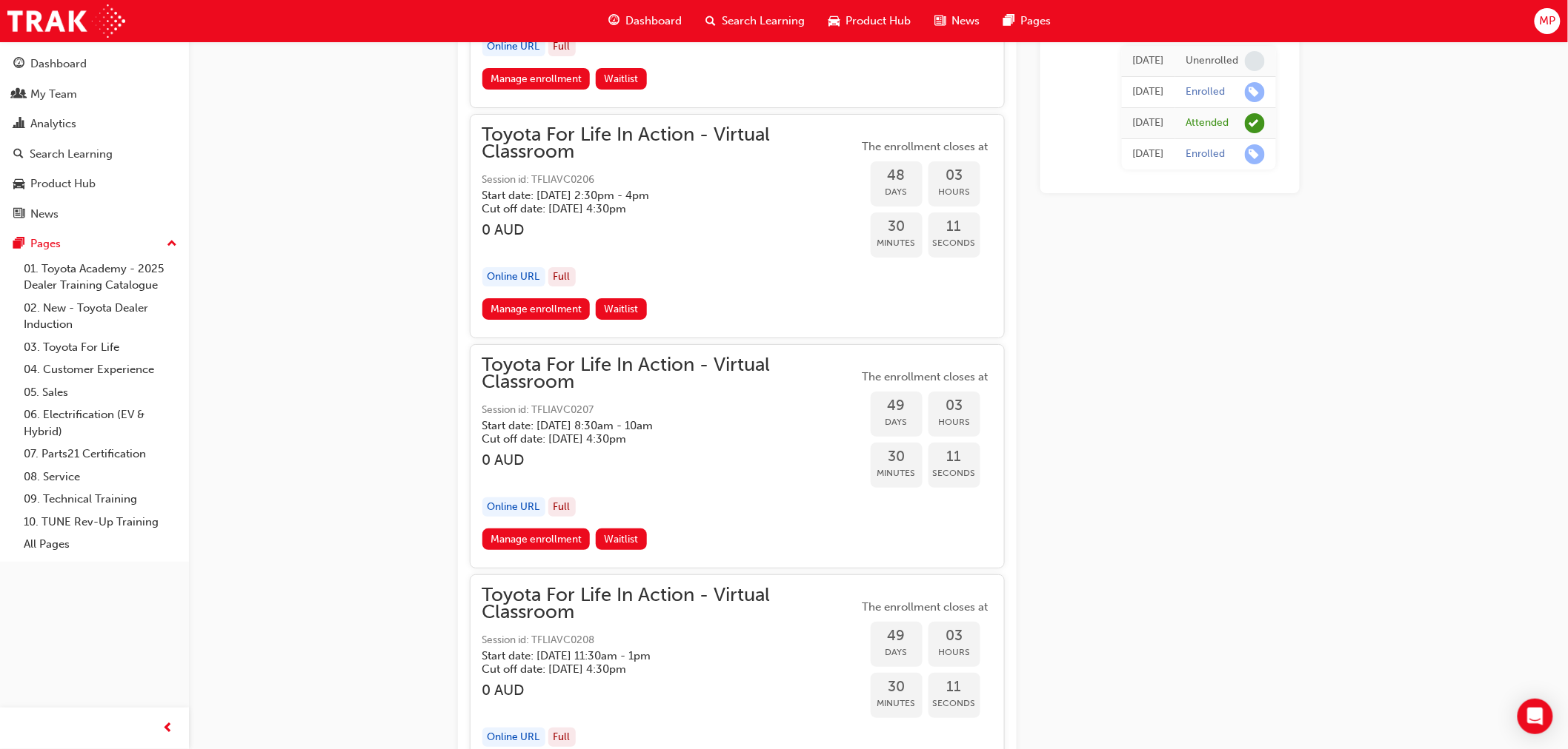
scroll to position [14335, 0]
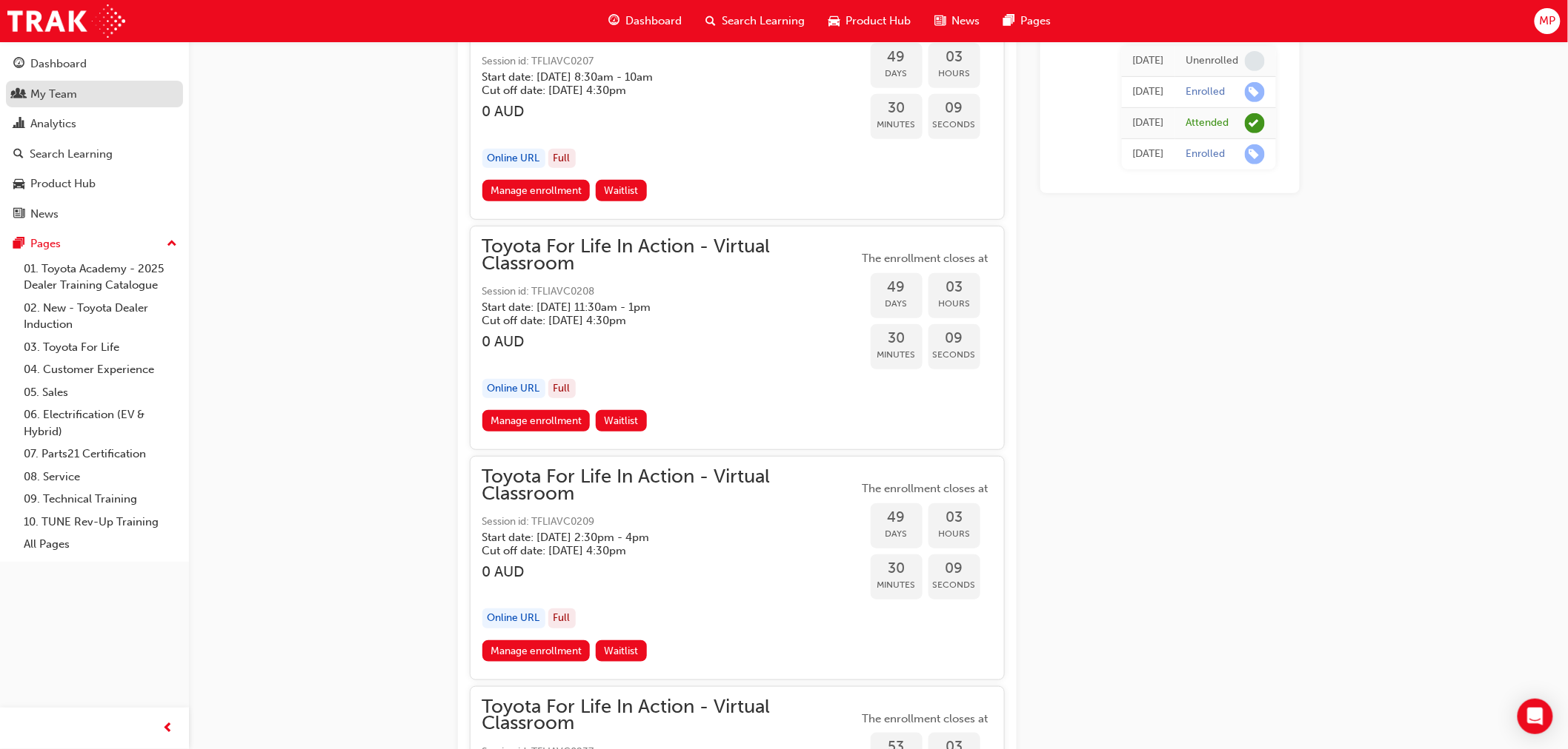
click at [72, 99] on div "My Team" at bounding box center [53, 94] width 46 height 17
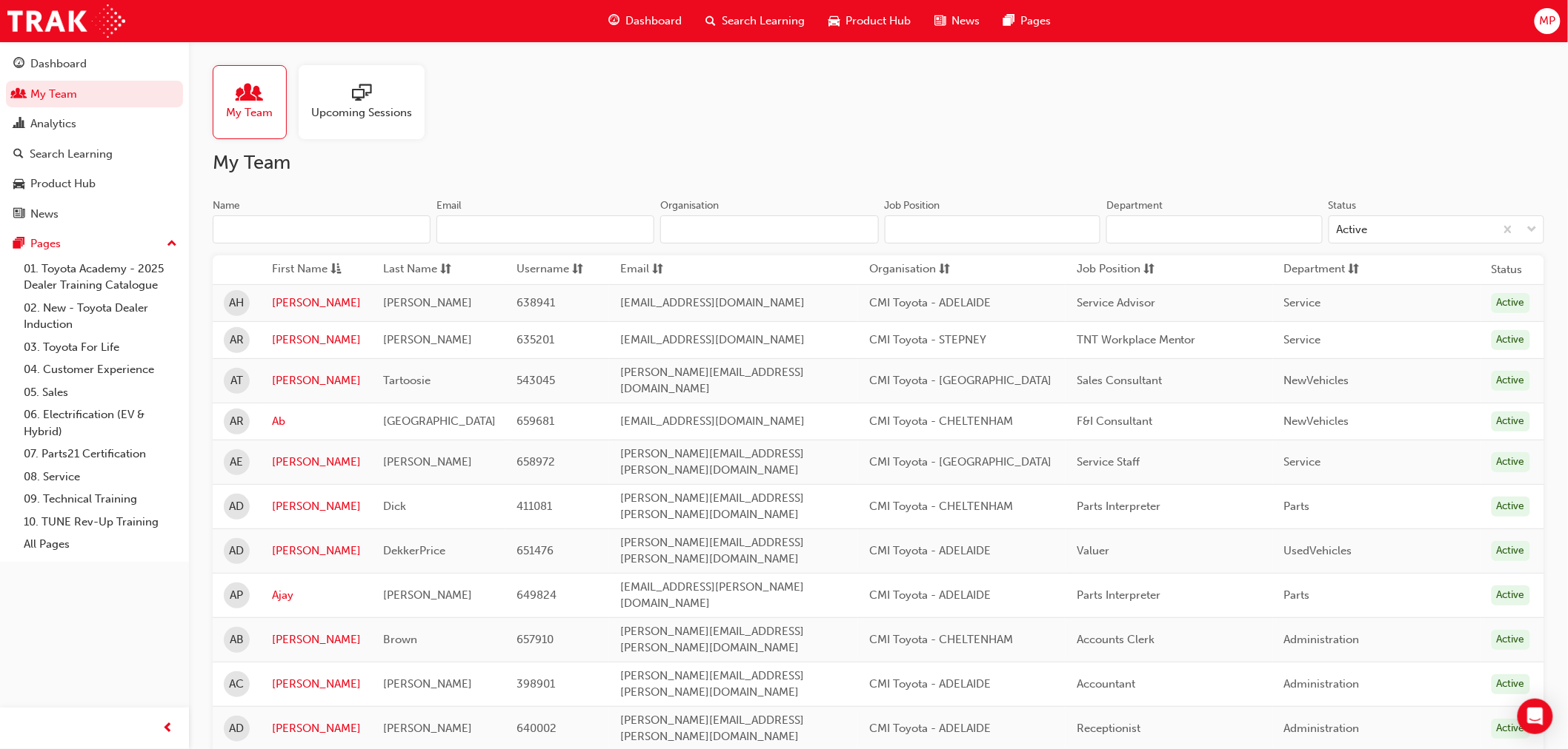
click at [374, 230] on input "Name" at bounding box center [321, 229] width 218 height 29
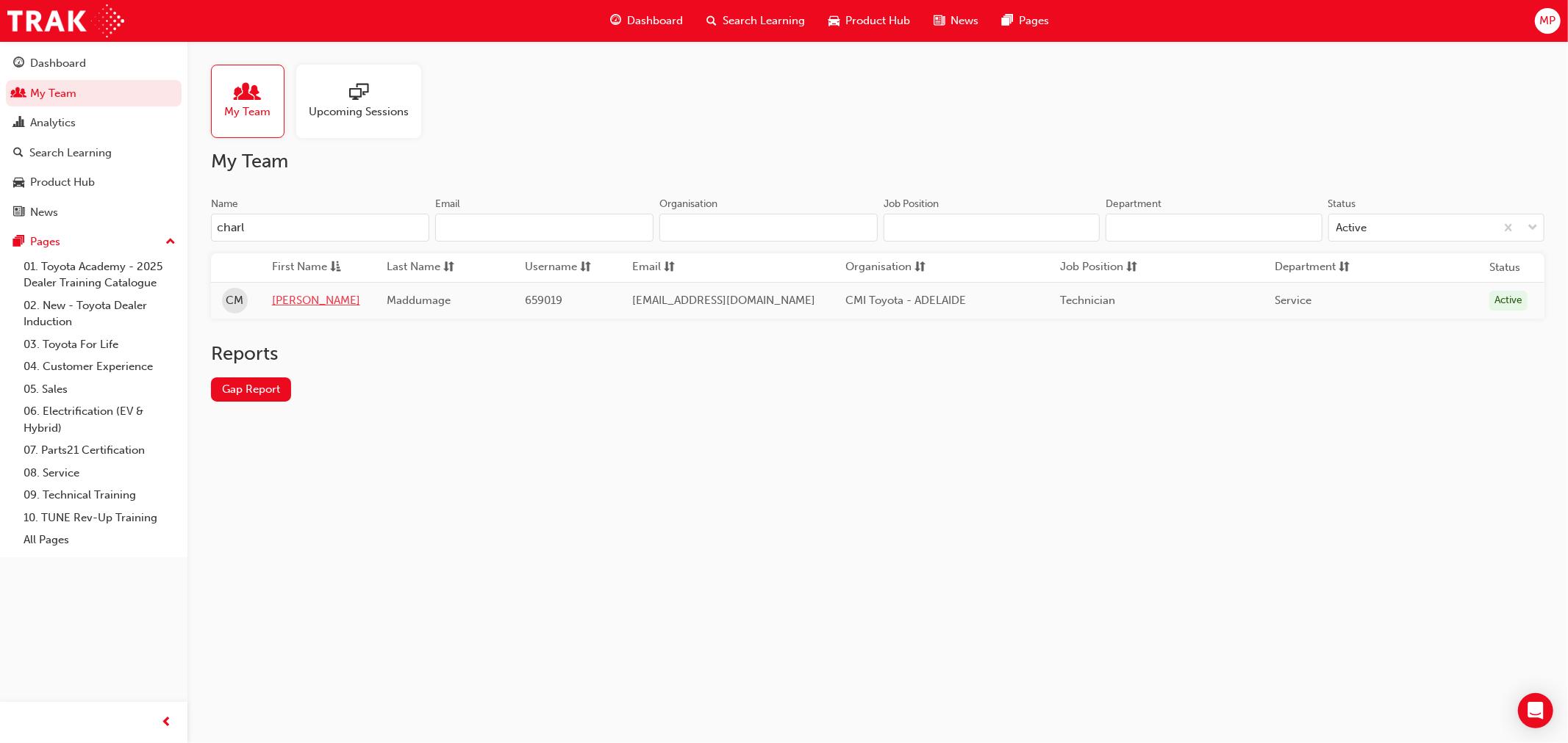
type input "charl"
drag, startPoint x: 287, startPoint y: 302, endPoint x: 296, endPoint y: 302, distance: 9.0
click at [288, 302] on link "Charley" at bounding box center [318, 301] width 93 height 17
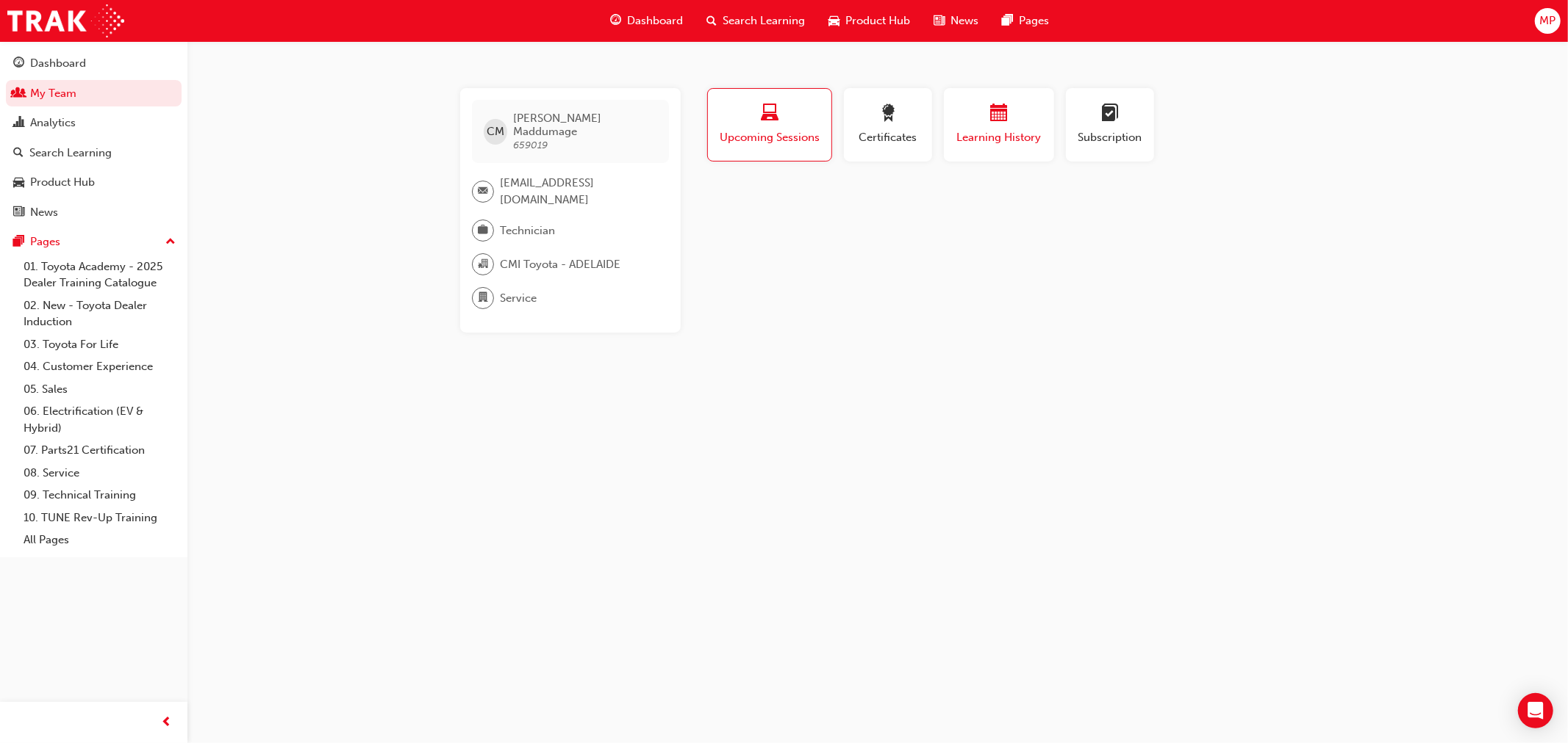
click at [1015, 137] on span "Learning History" at bounding box center [999, 137] width 88 height 17
